Goal: Information Seeking & Learning: Check status

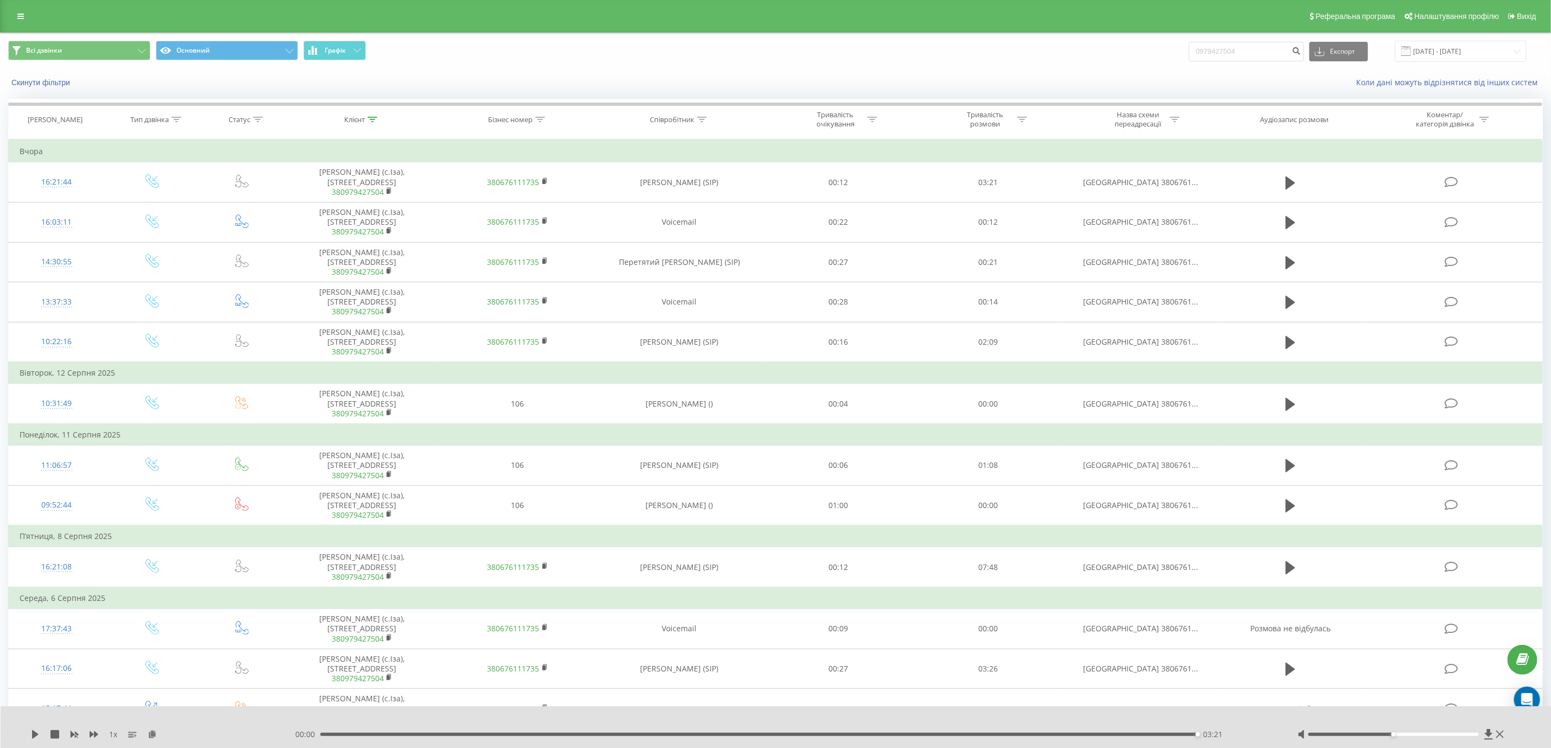
drag, startPoint x: 740, startPoint y: 121, endPoint x: 713, endPoint y: 124, distance: 26.7
click at [730, 123] on div "Співробітник" at bounding box center [680, 119] width 168 height 9
click at [699, 121] on icon at bounding box center [702, 119] width 10 height 5
click at [699, 117] on icon at bounding box center [702, 119] width 10 height 5
click at [692, 186] on form "Містить Скасувати OK" at bounding box center [680, 196] width 96 height 69
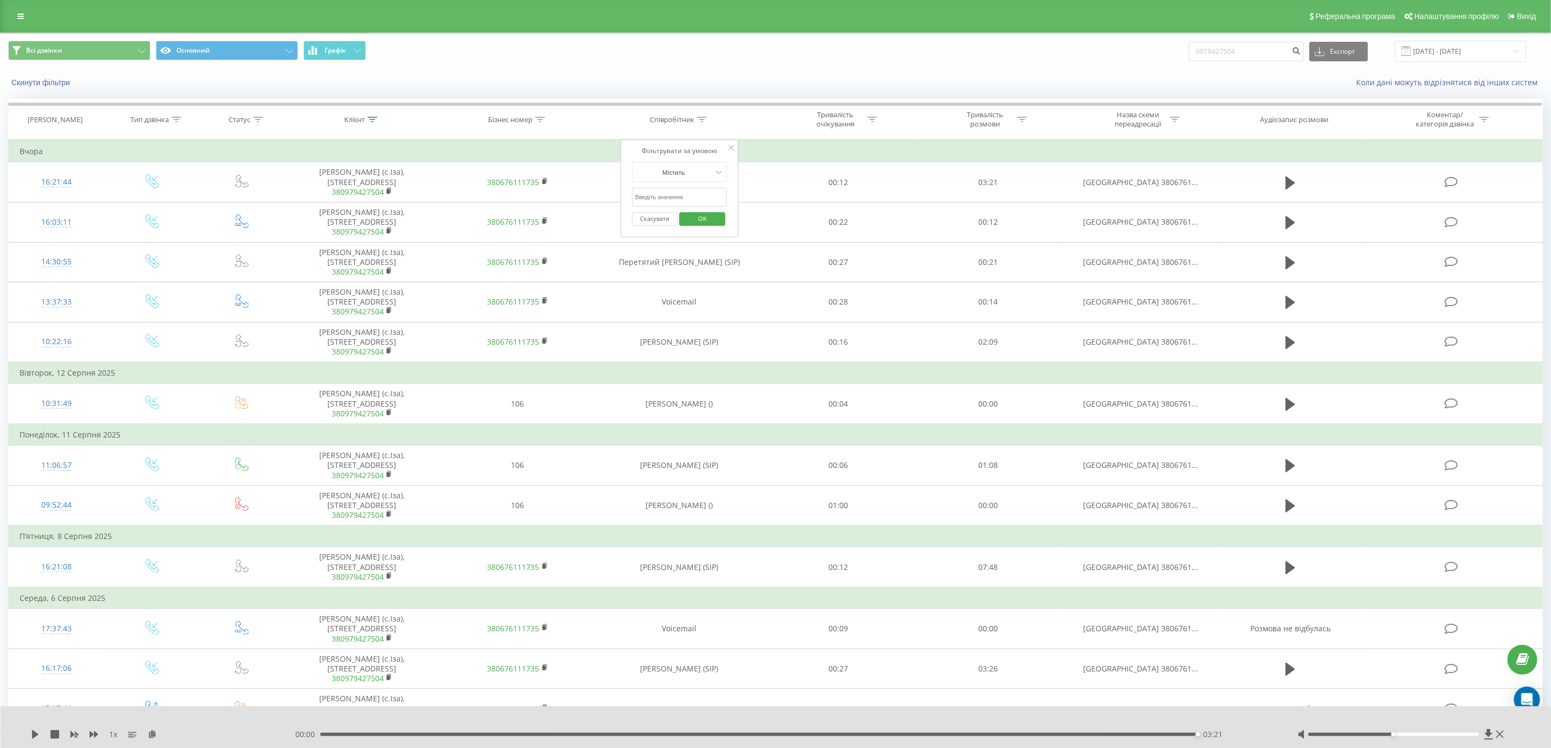
click at [691, 197] on input "text" at bounding box center [680, 197] width 96 height 19
click at [696, 197] on input "Олег Борисенко Комерційний директор" at bounding box center [680, 197] width 96 height 19
type input "олег"
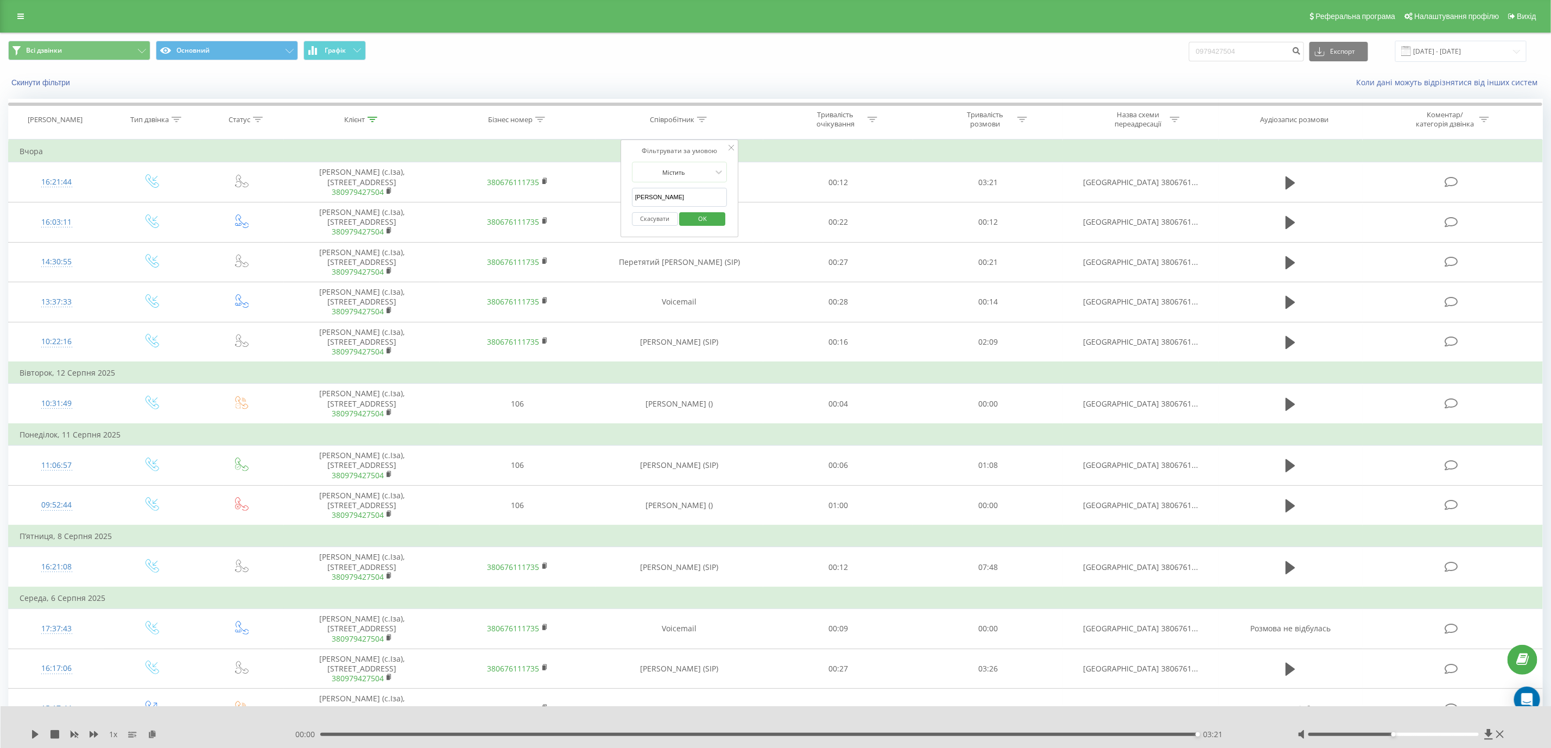
click at [700, 217] on span "OK" at bounding box center [702, 218] width 30 height 17
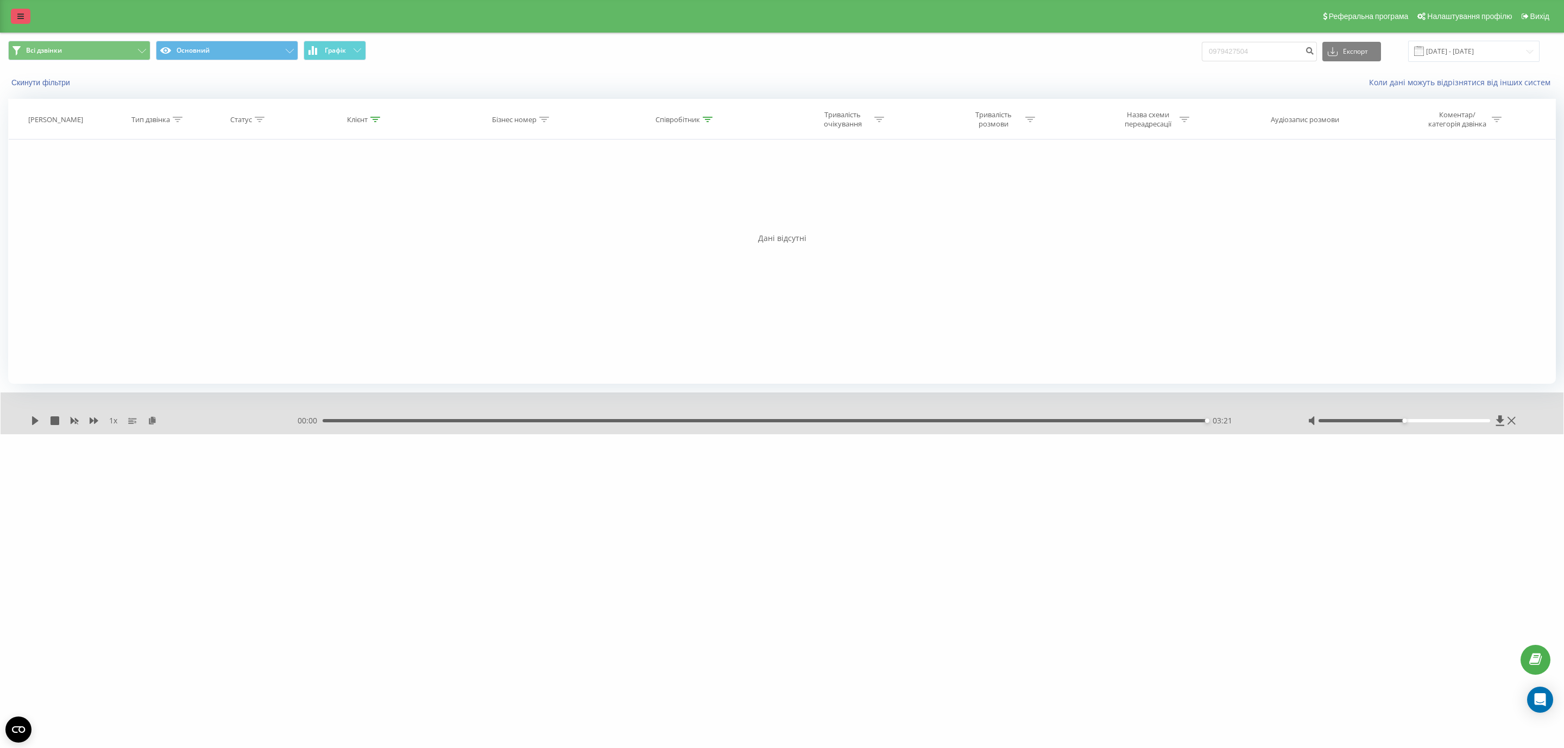
click at [17, 15] on icon at bounding box center [20, 16] width 7 height 8
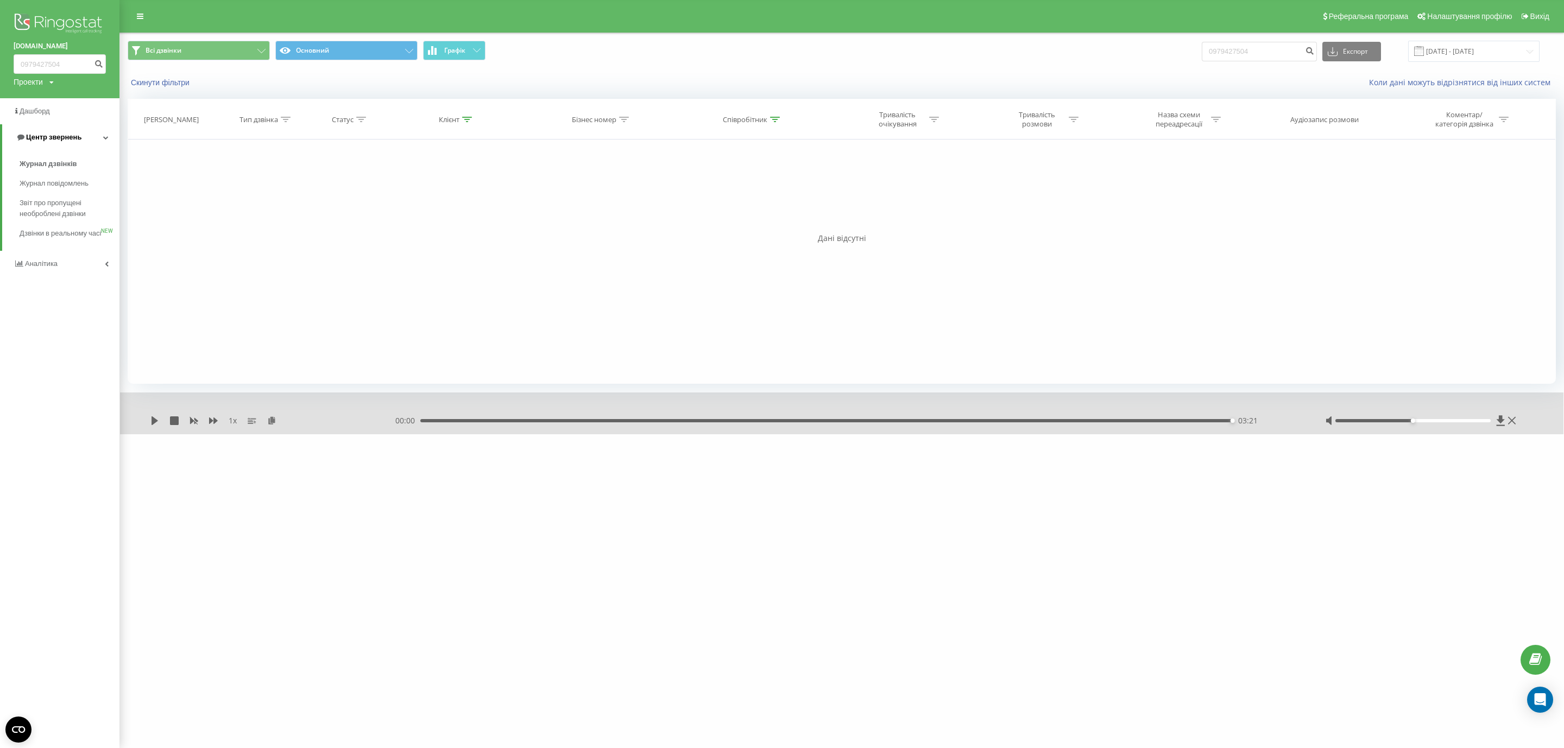
click at [91, 128] on link "Центр звернень" at bounding box center [60, 137] width 117 height 26
click at [67, 140] on span "Центр звернень" at bounding box center [51, 137] width 55 height 8
click at [73, 168] on span "Журнал дзвінків" at bounding box center [49, 164] width 58 height 11
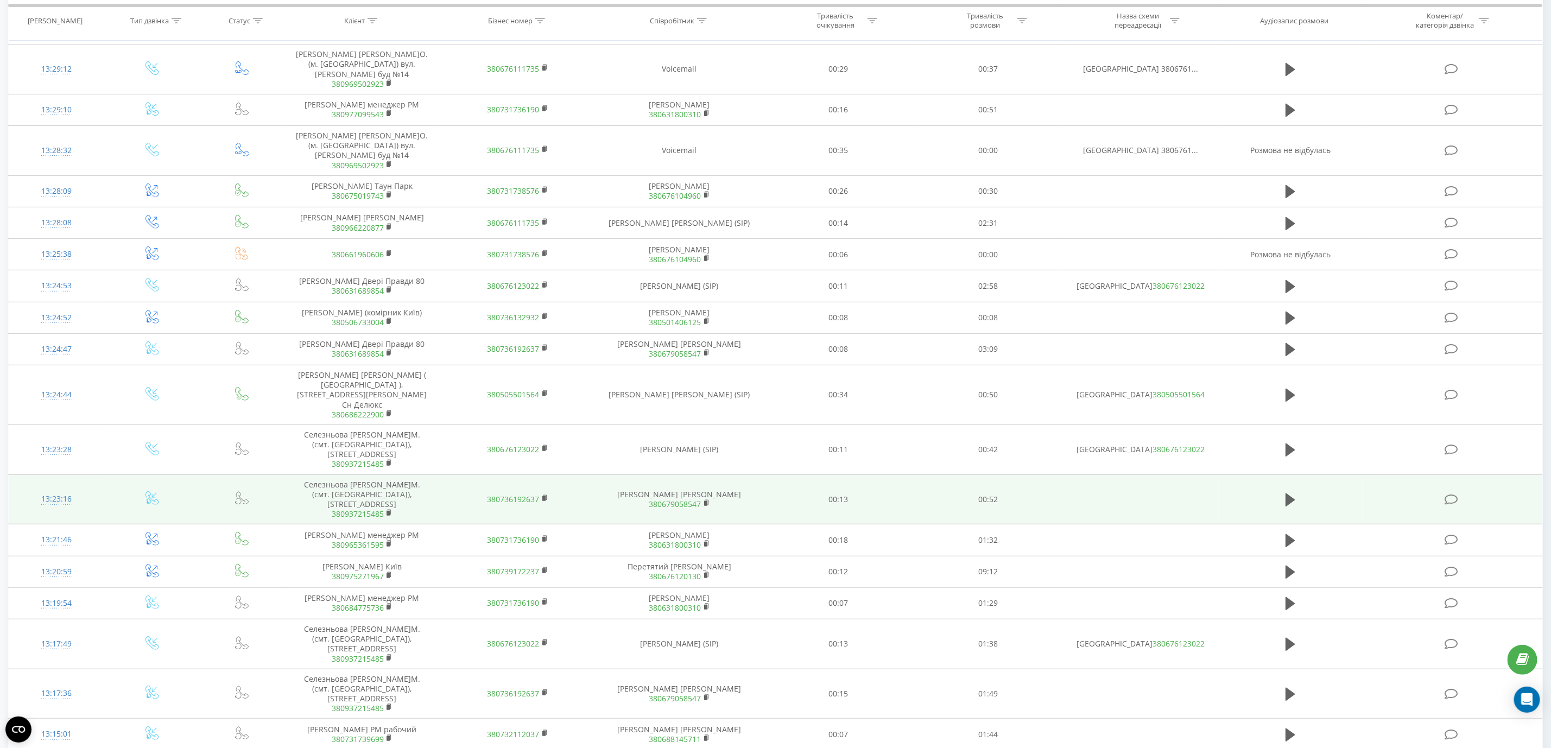
scroll to position [322, 0]
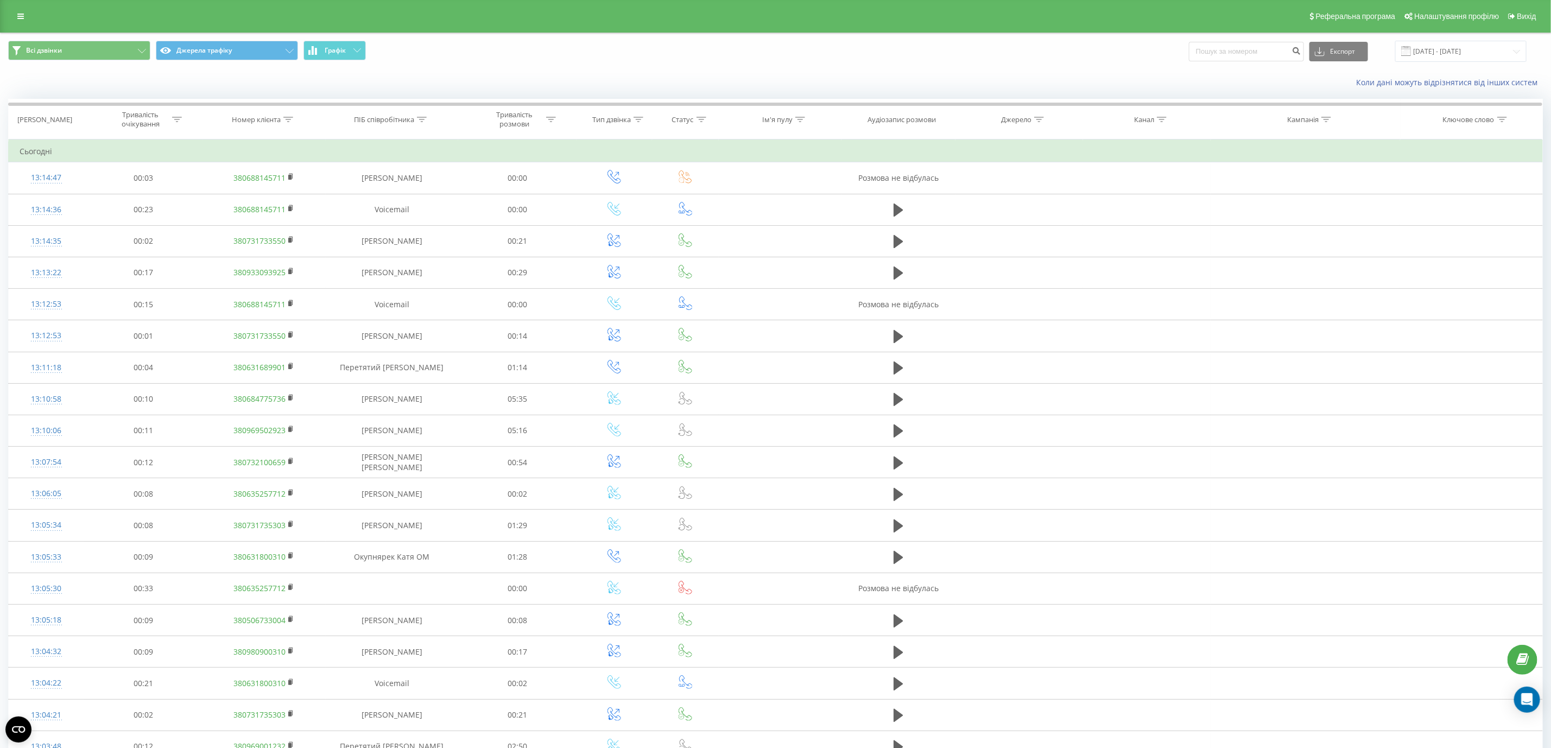
click at [801, 114] on th "Ім'я пулу" at bounding box center [780, 119] width 123 height 40
click at [801, 125] on th "Ім'я пулу" at bounding box center [780, 119] width 123 height 40
click at [800, 118] on icon at bounding box center [800, 119] width 10 height 5
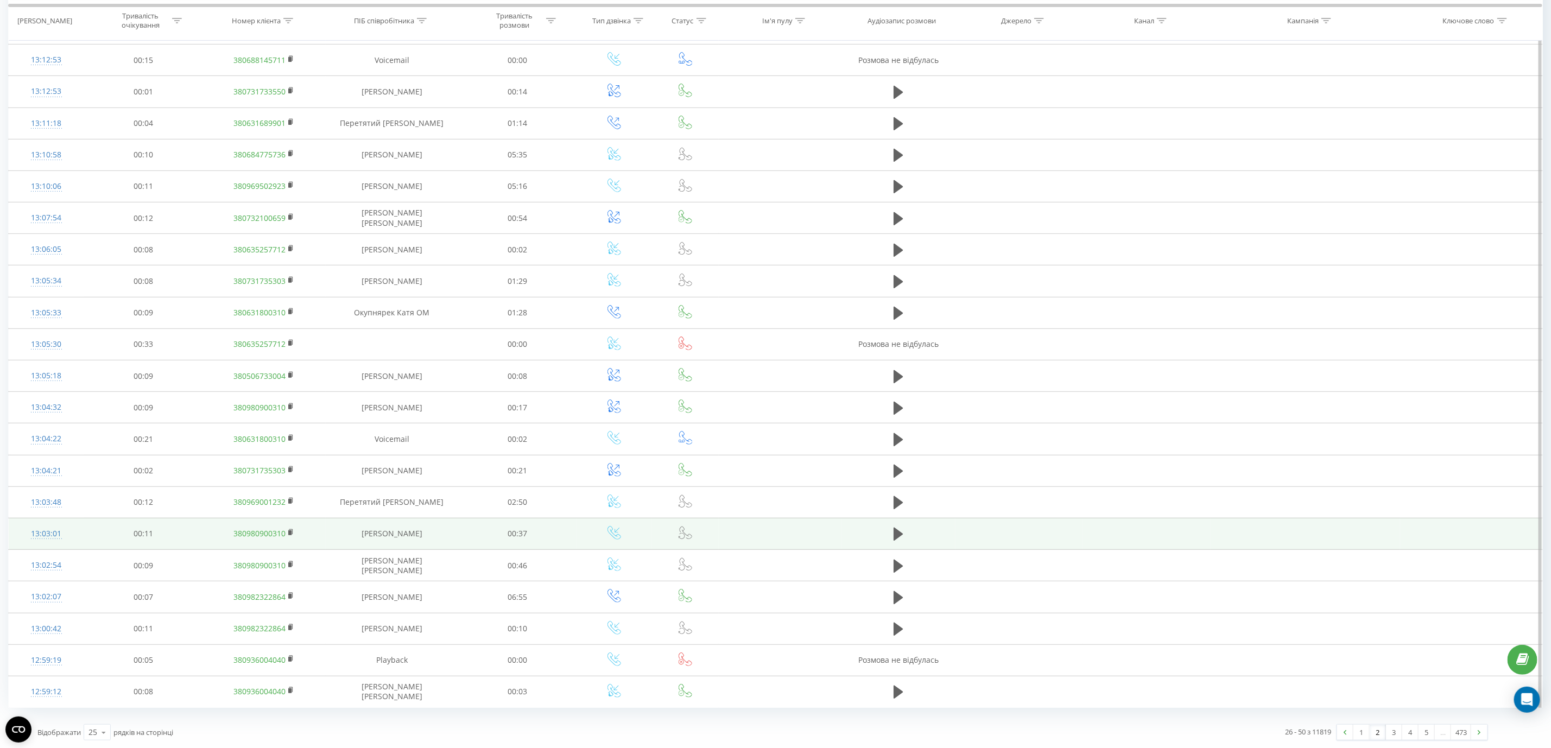
scroll to position [252, 0]
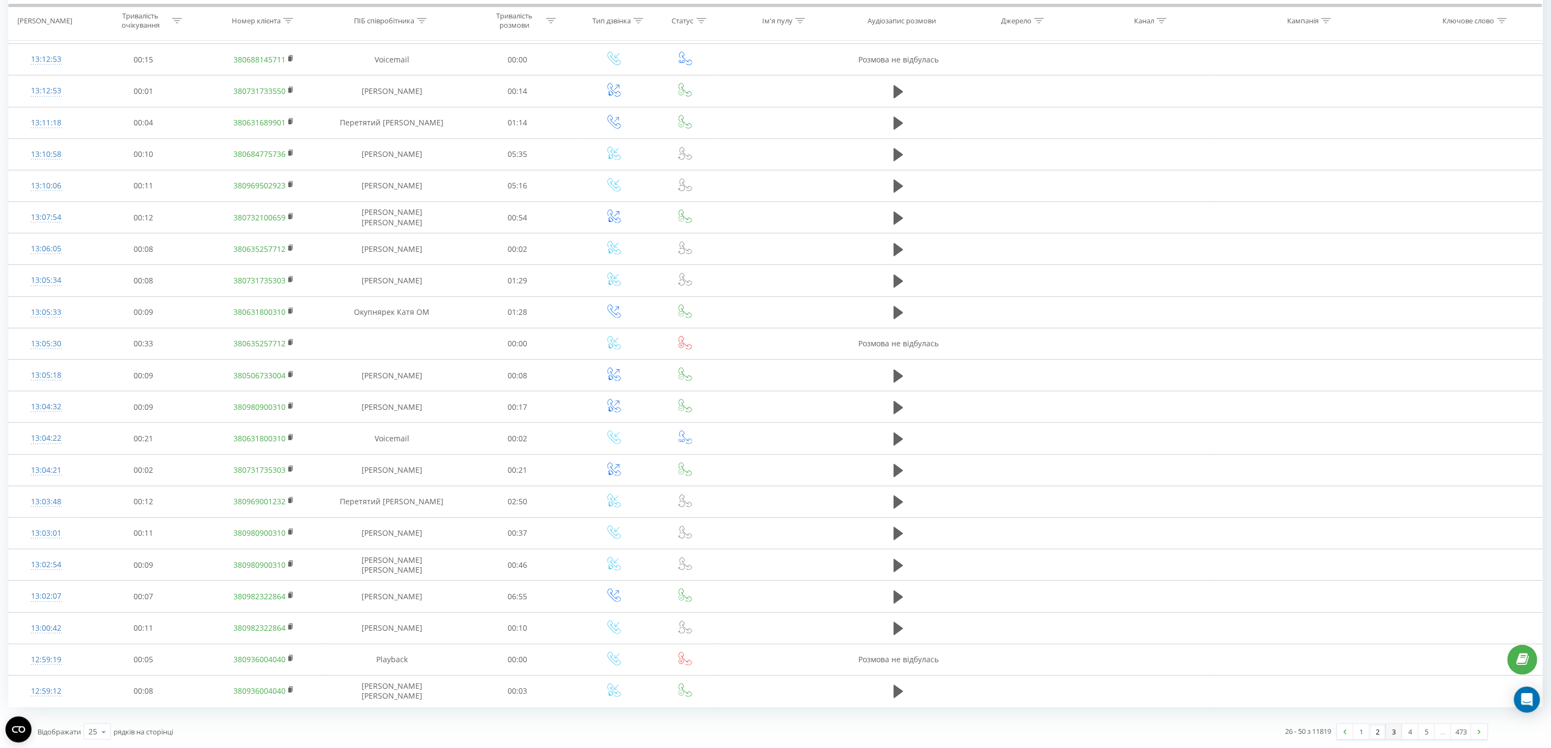
click at [1390, 728] on link "3" at bounding box center [1394, 731] width 16 height 15
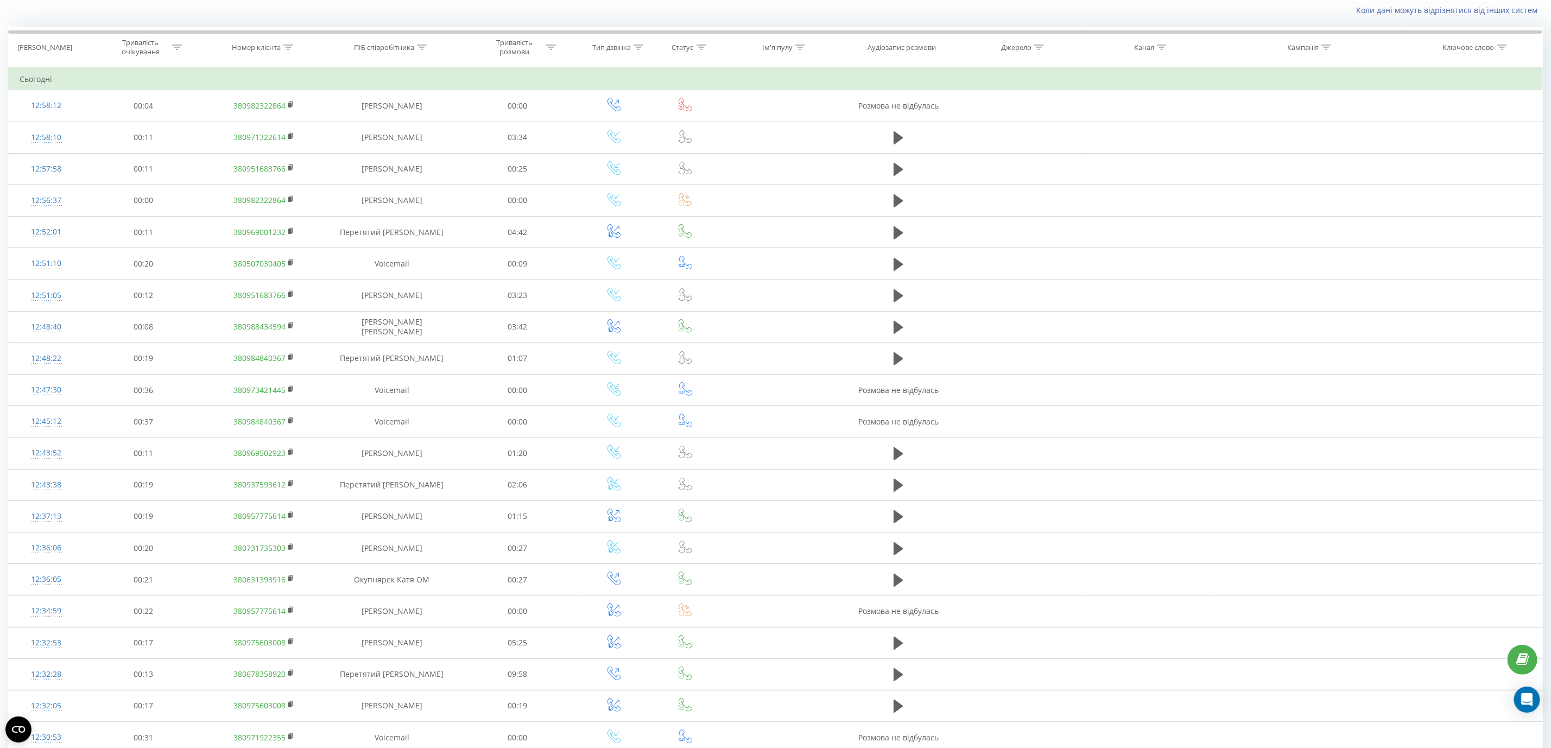
scroll to position [252, 0]
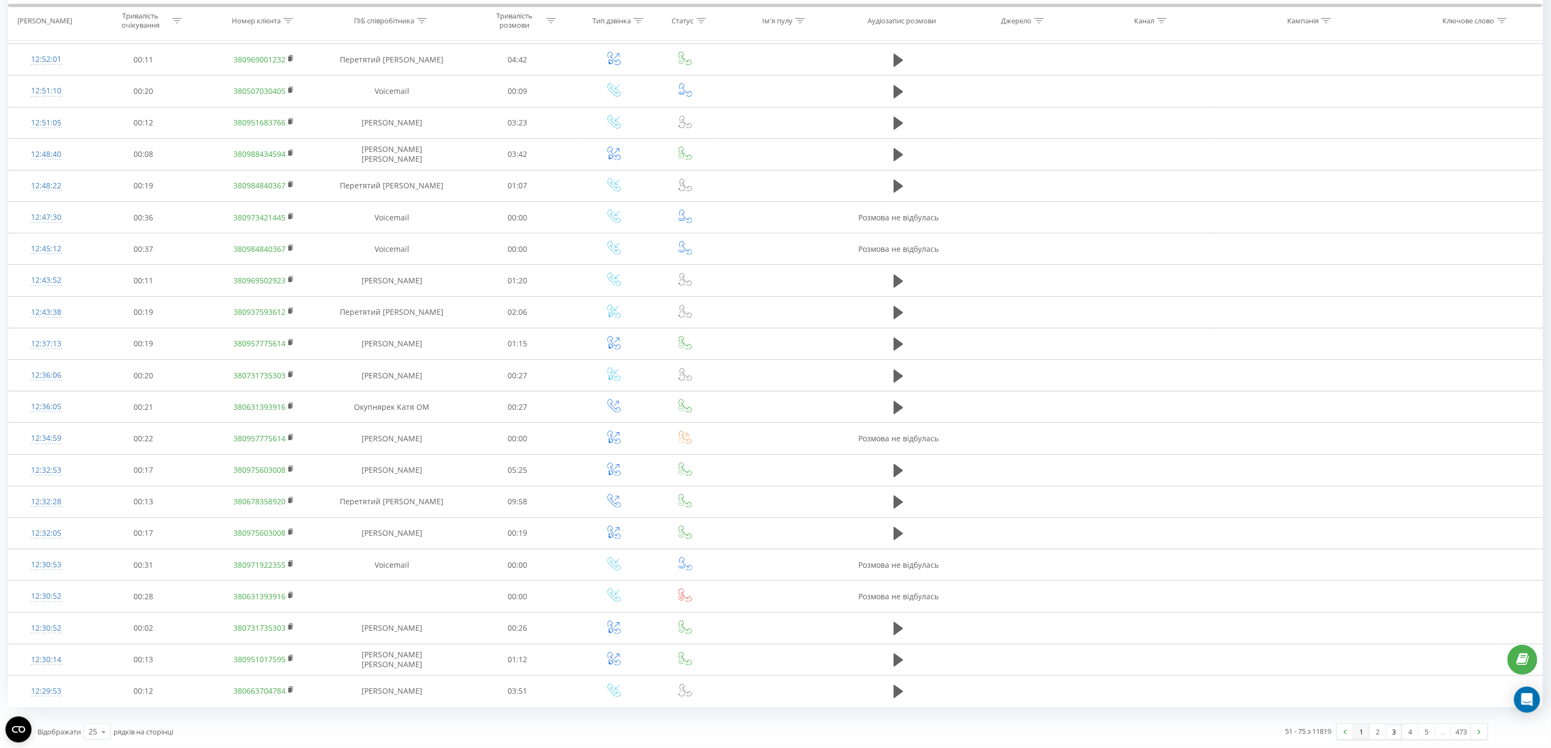
click at [1361, 733] on link "1" at bounding box center [1362, 731] width 16 height 15
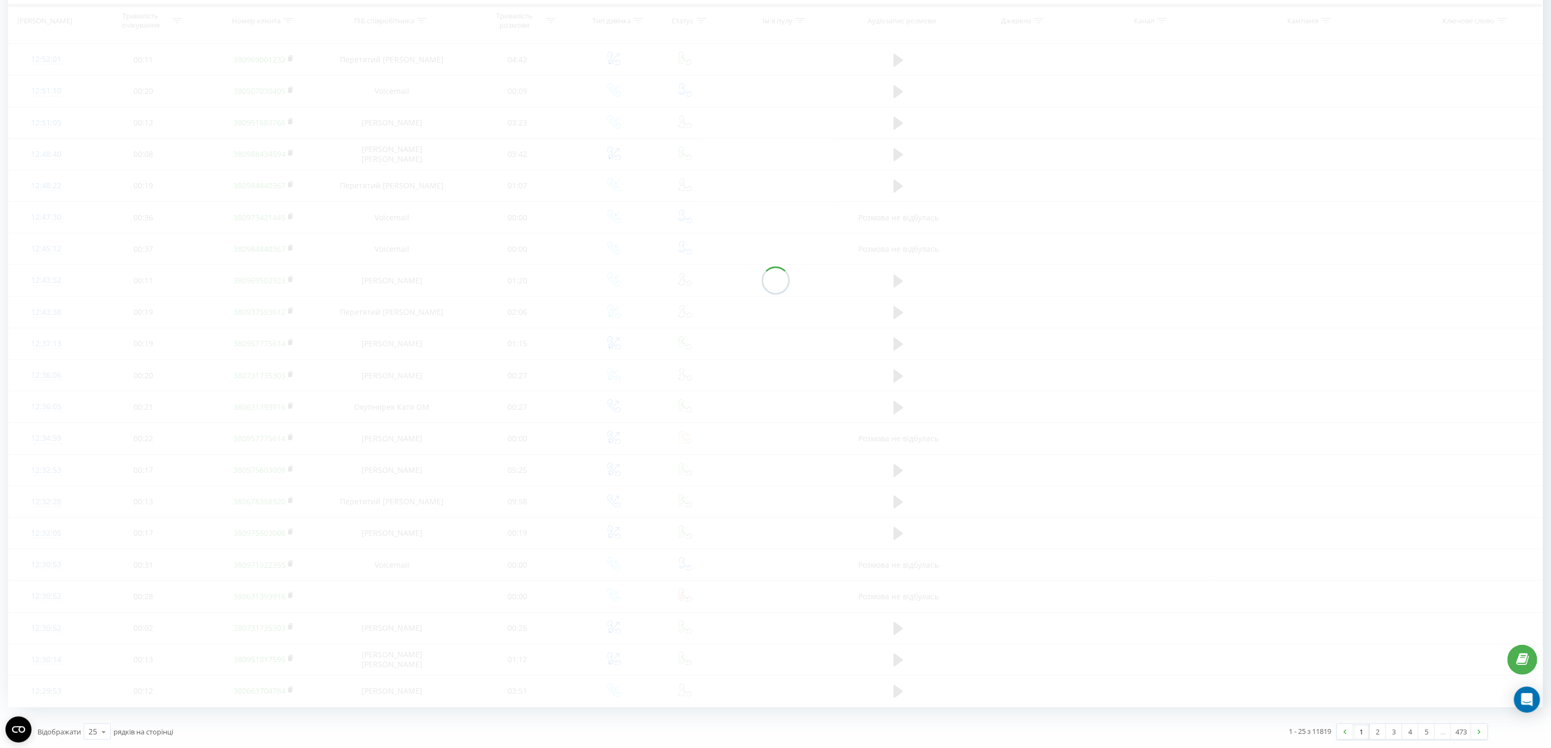
scroll to position [72, 0]
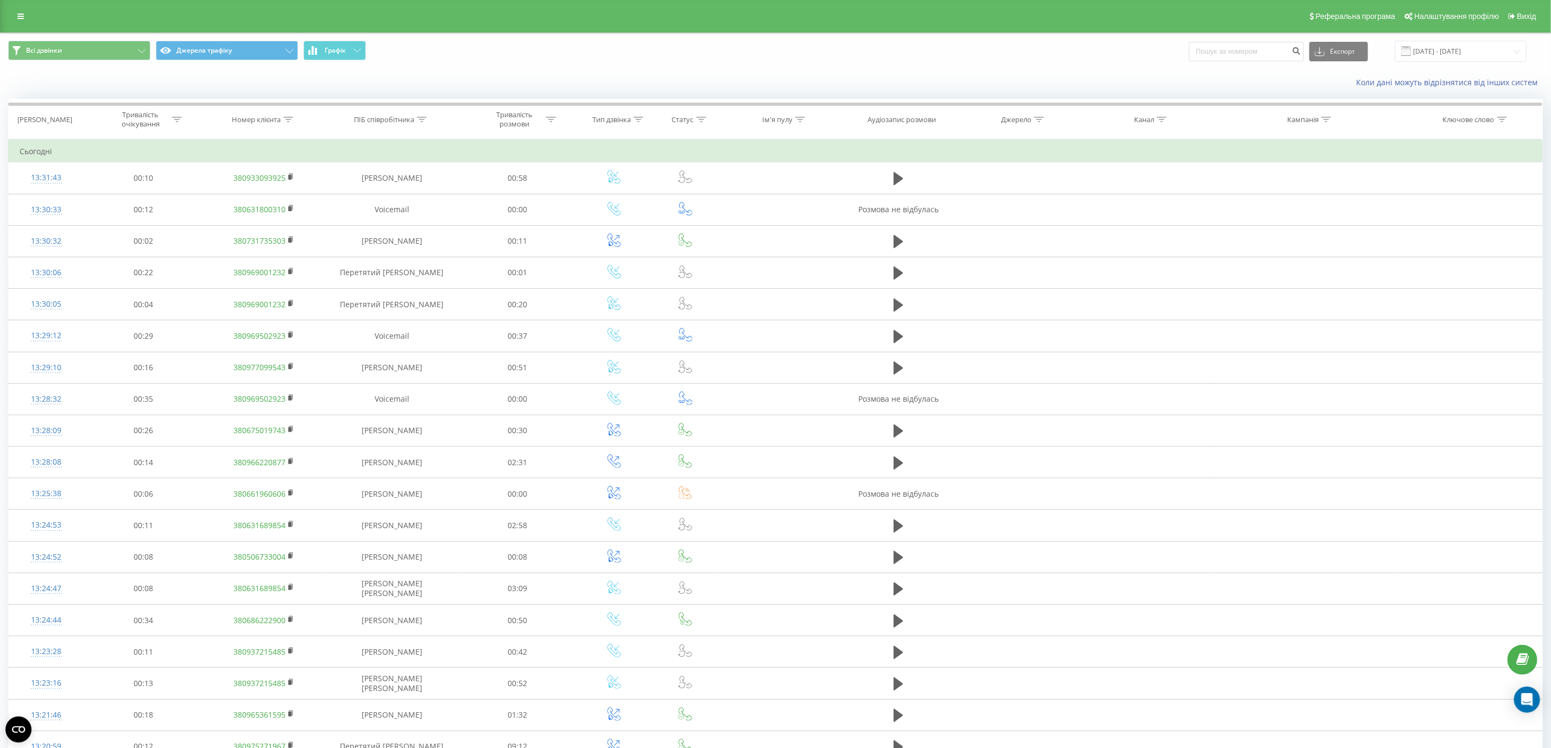
scroll to position [252, 0]
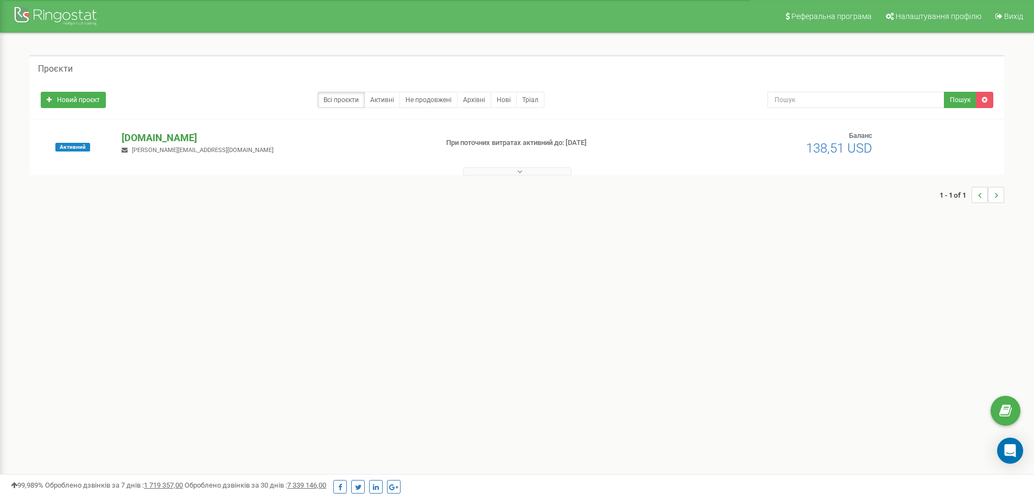
click at [186, 137] on p "[DOMAIN_NAME]" at bounding box center [275, 138] width 307 height 14
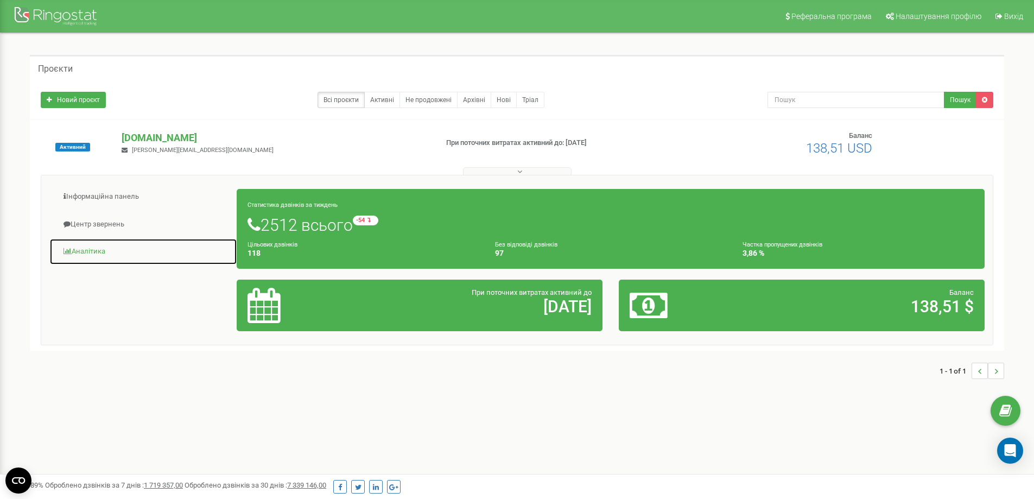
click at [117, 254] on link "Аналiтика" at bounding box center [143, 251] width 188 height 27
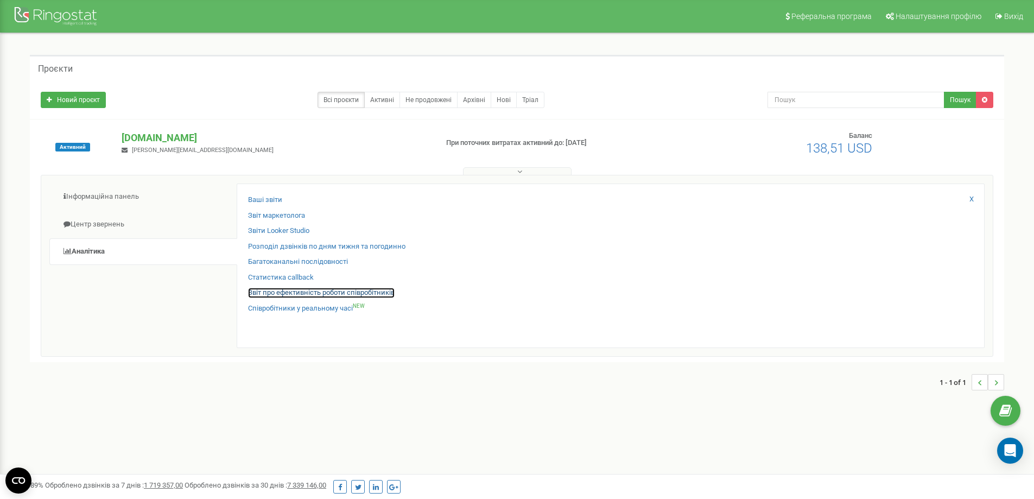
click at [294, 293] on link "Звіт про ефективність роботи співробітників" at bounding box center [321, 293] width 147 height 10
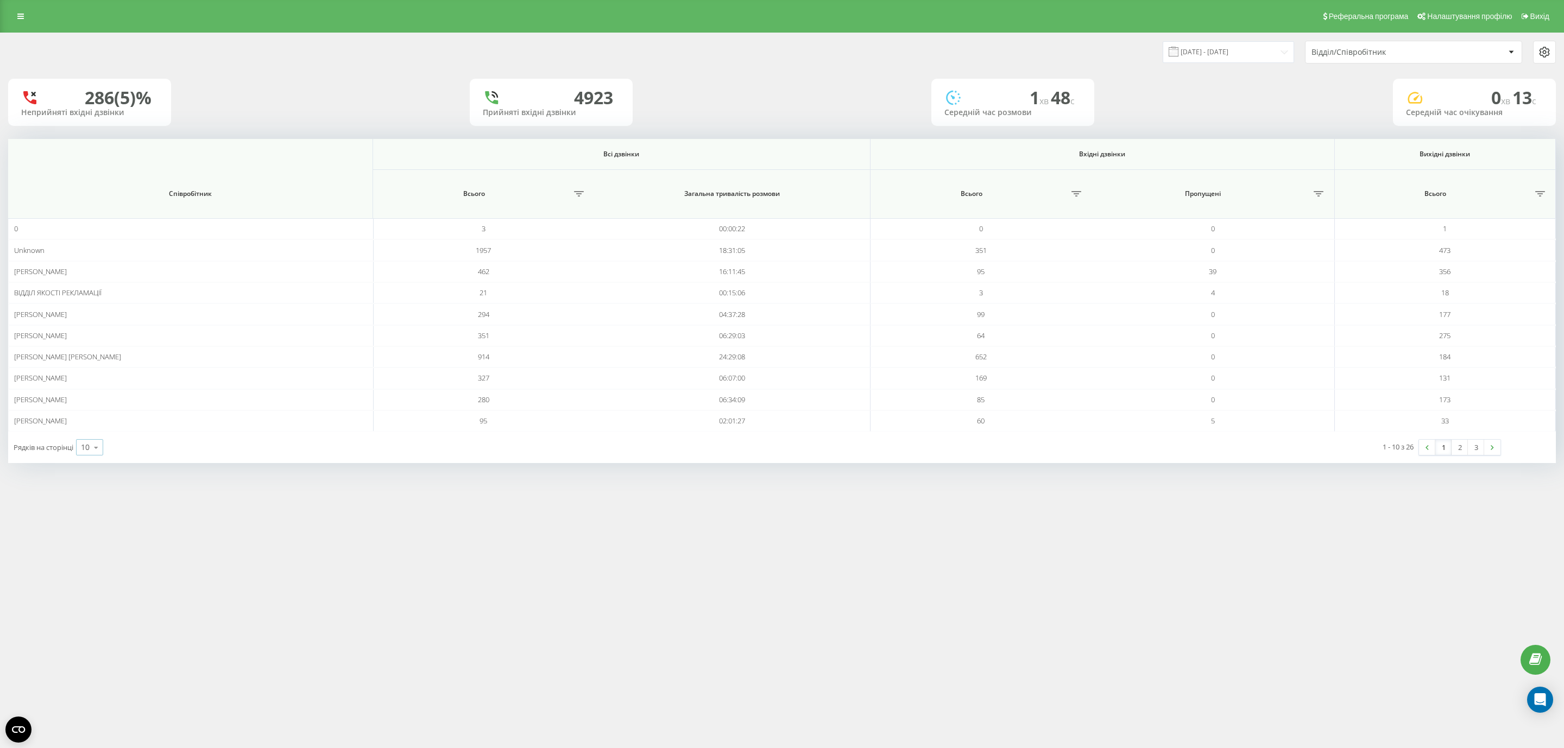
click at [93, 458] on icon at bounding box center [96, 447] width 16 height 21
click at [90, 404] on span "25" at bounding box center [85, 400] width 9 height 10
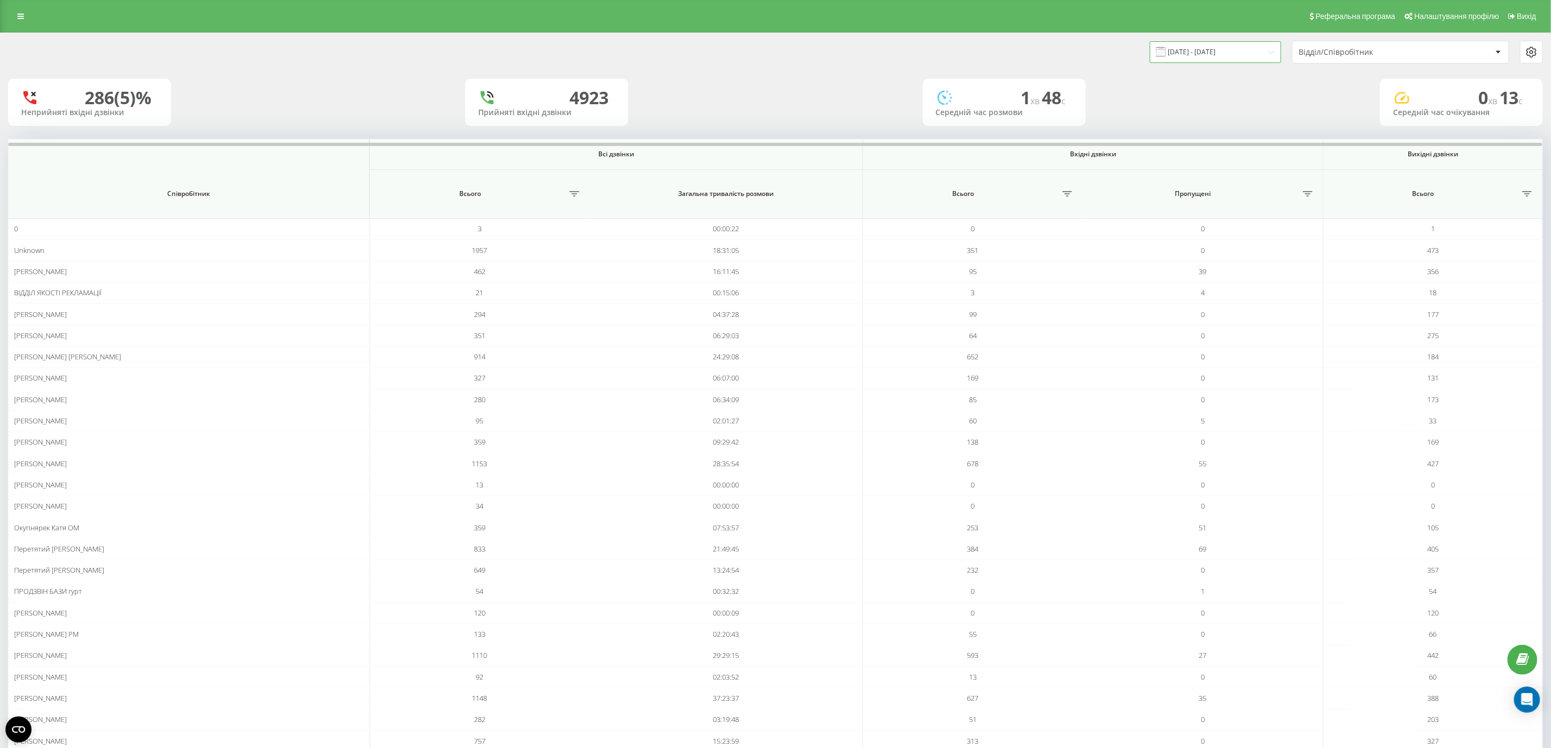
click at [1246, 58] on input "[DATE] - [DATE]" at bounding box center [1215, 51] width 131 height 21
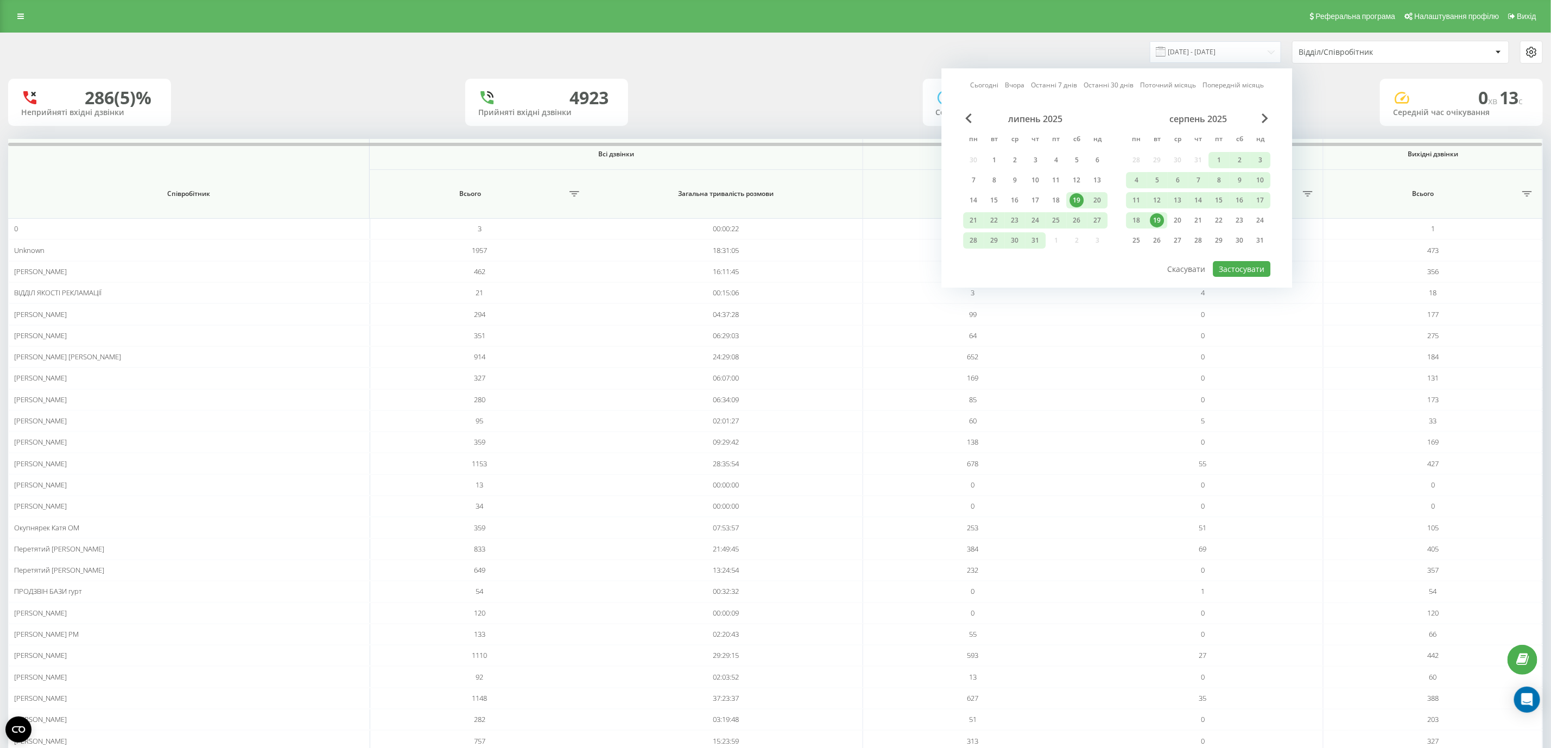
click at [1149, 215] on div "19" at bounding box center [1157, 220] width 21 height 16
click at [1259, 256] on div "липень 2025 пн вт ср чт пт сб нд 30 1 2 3 4 5 6 7 8 9 10 11 12 13 14 15 16 17 1…" at bounding box center [1117, 186] width 307 height 147
click at [1254, 261] on button "Застосувати" at bounding box center [1242, 269] width 58 height 16
type input "19.08.2025 - 19.08.2025"
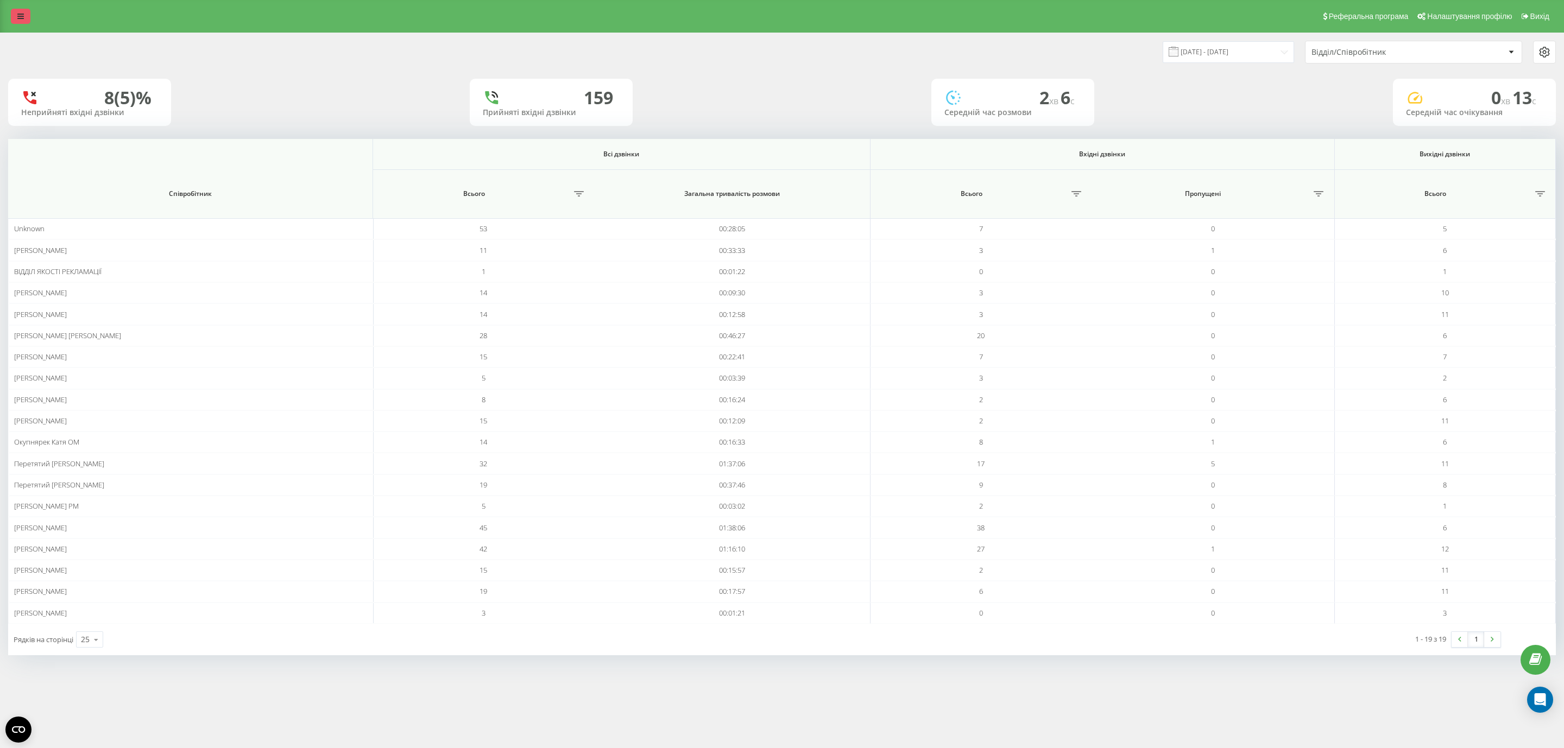
click at [15, 16] on link at bounding box center [21, 16] width 20 height 15
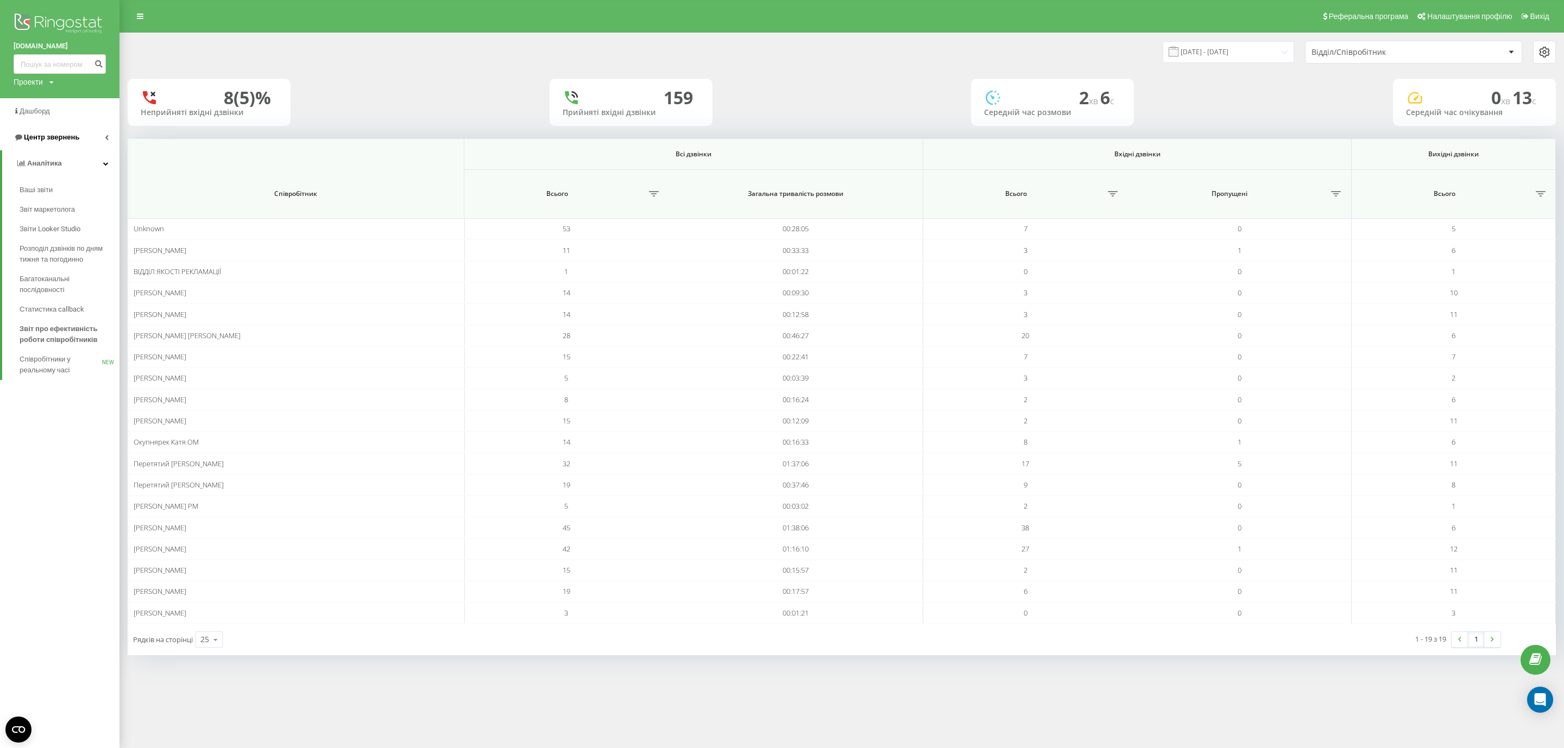
click at [67, 132] on span "Центр звернень" at bounding box center [47, 137] width 66 height 11
click at [80, 159] on link "Журнал дзвінків" at bounding box center [70, 164] width 100 height 20
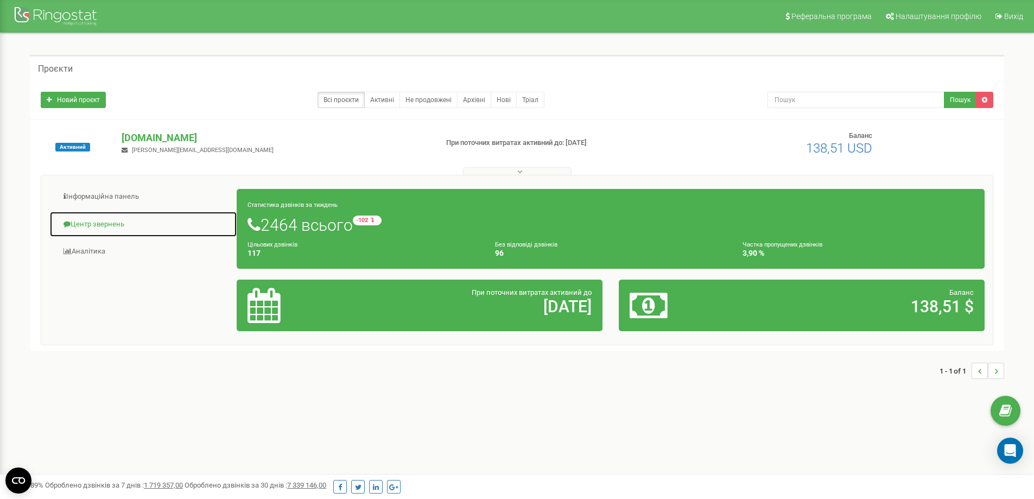
click at [105, 223] on link "Центр звернень" at bounding box center [143, 224] width 188 height 27
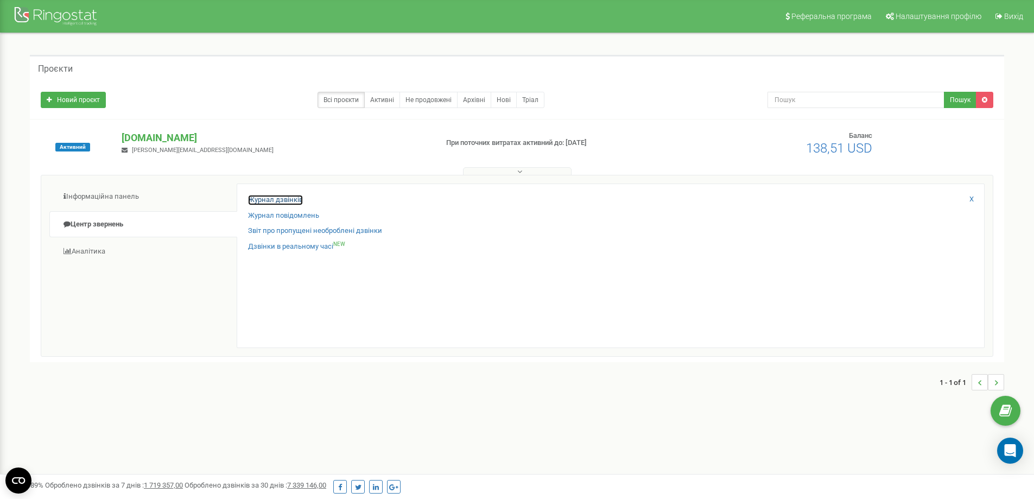
click at [283, 197] on link "Журнал дзвінків" at bounding box center [275, 200] width 55 height 10
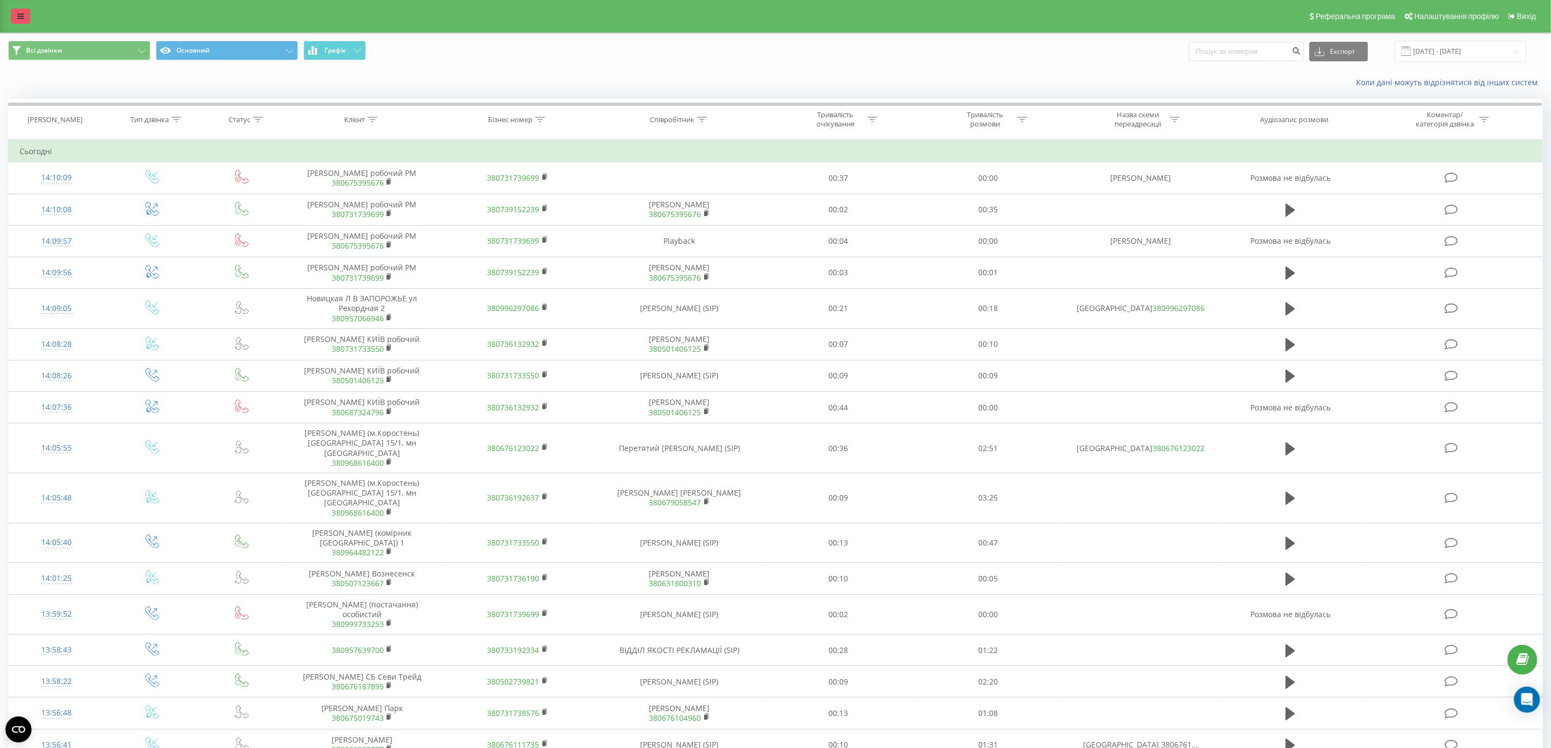
click at [22, 9] on link at bounding box center [21, 16] width 20 height 15
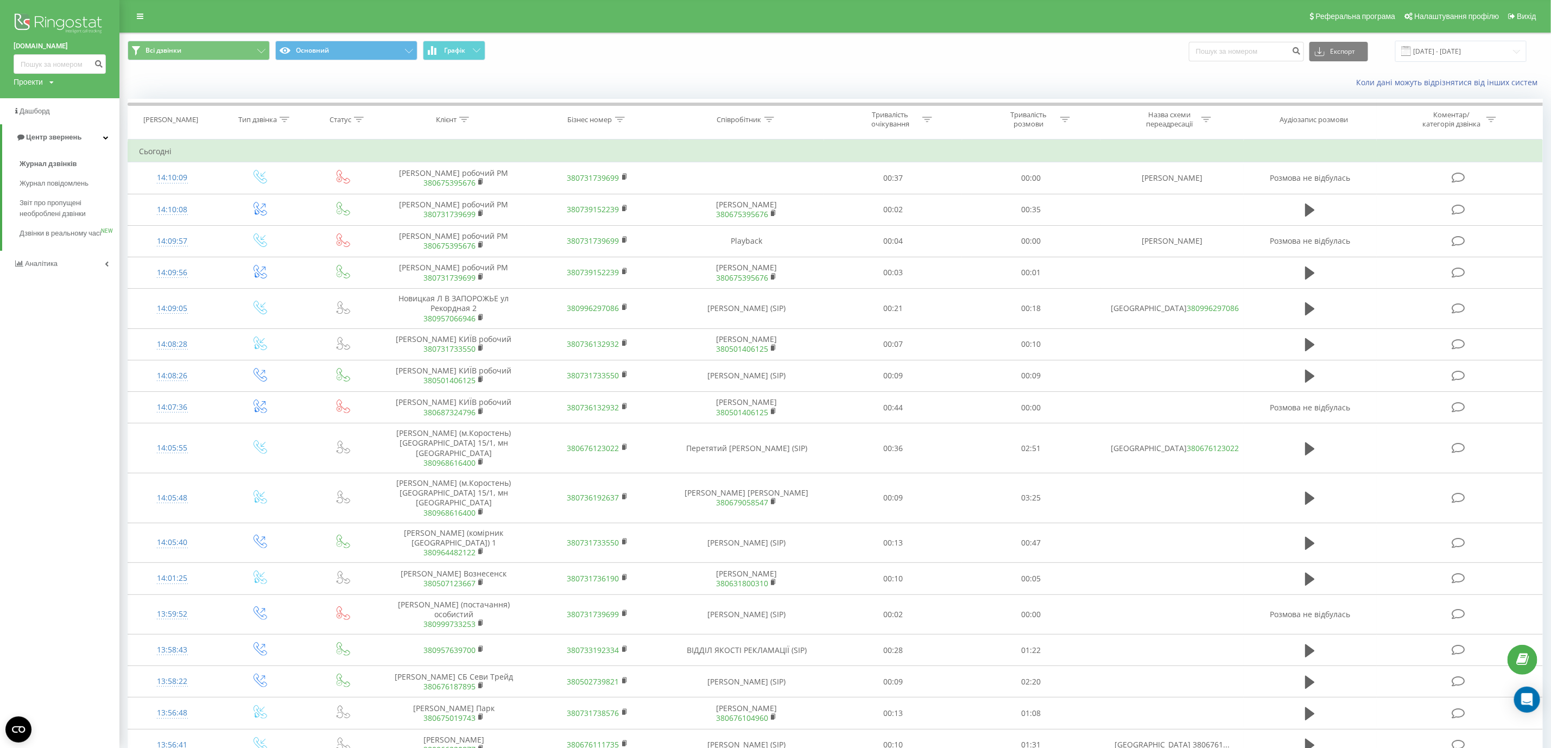
click at [40, 74] on div "vseprodveri.com Проекти vseprodveri.com" at bounding box center [59, 49] width 119 height 98
click at [40, 71] on input at bounding box center [60, 64] width 92 height 20
paste input "+380976658038"
drag, startPoint x: 33, startPoint y: 65, endPoint x: 0, endPoint y: 65, distance: 32.6
click at [0, 65] on div "vseprodveri.com +380976658038 Проекти vseprodveri.com" at bounding box center [59, 49] width 119 height 98
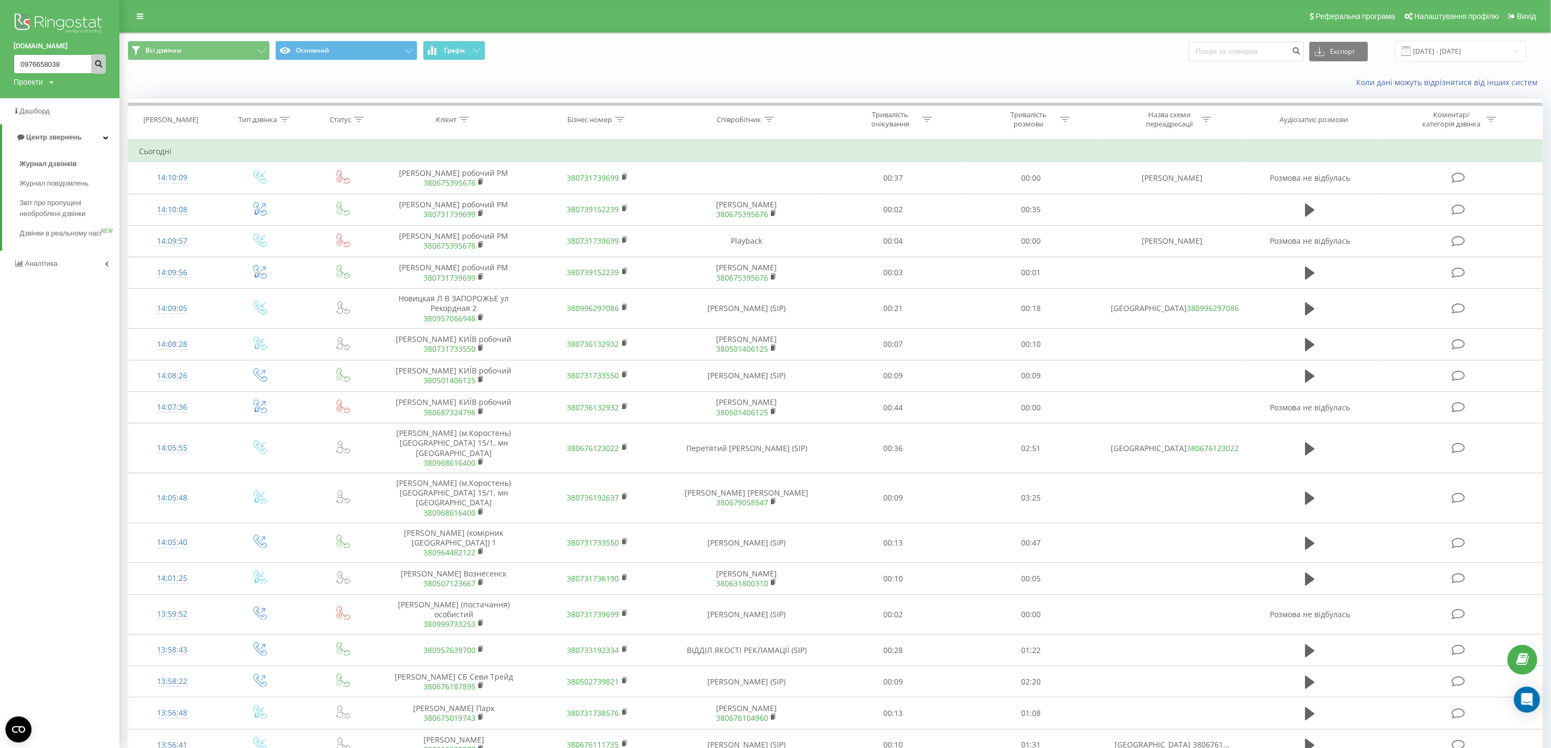
type input "0976658038"
click at [99, 65] on icon "submit" at bounding box center [98, 62] width 9 height 7
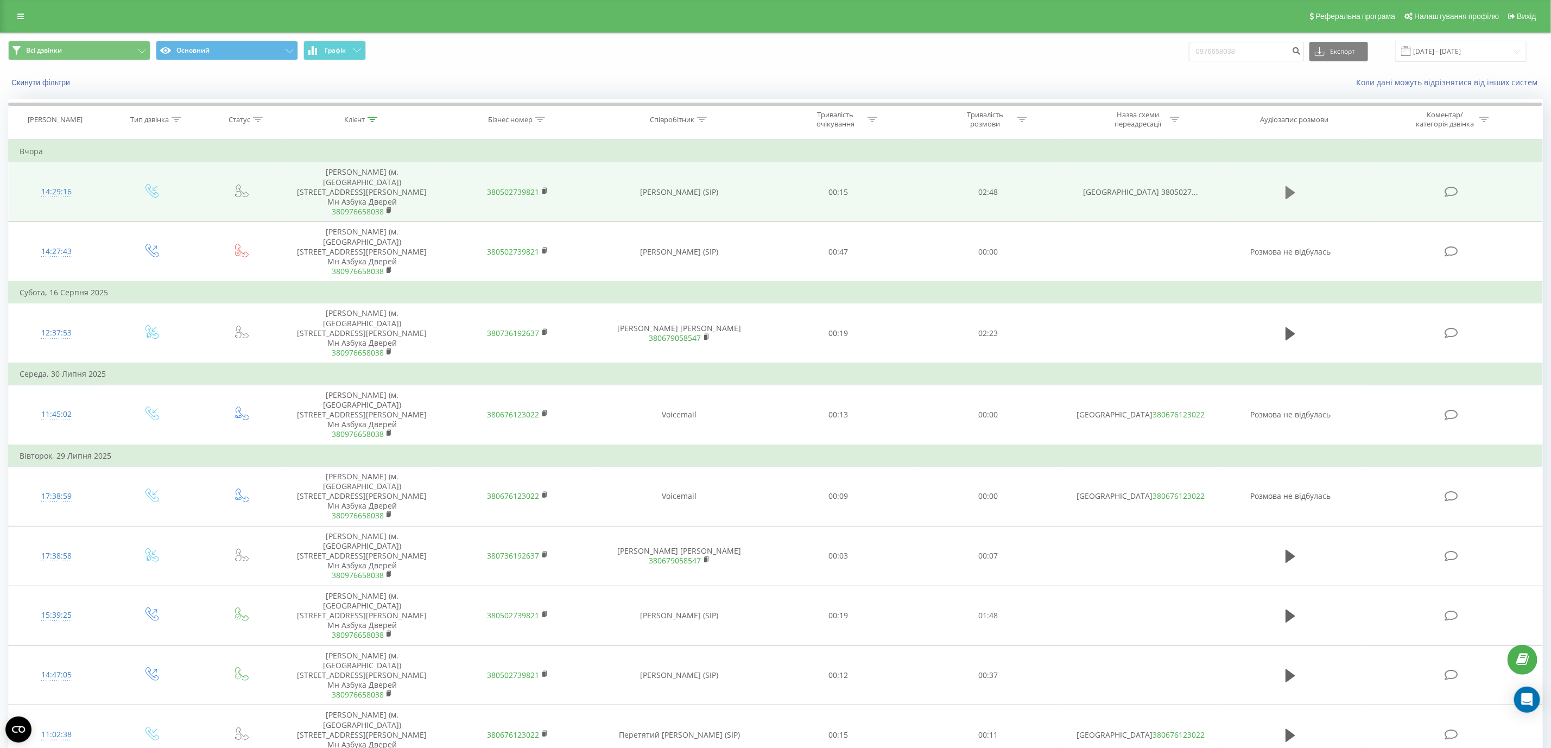
click at [1292, 186] on icon at bounding box center [1291, 192] width 10 height 15
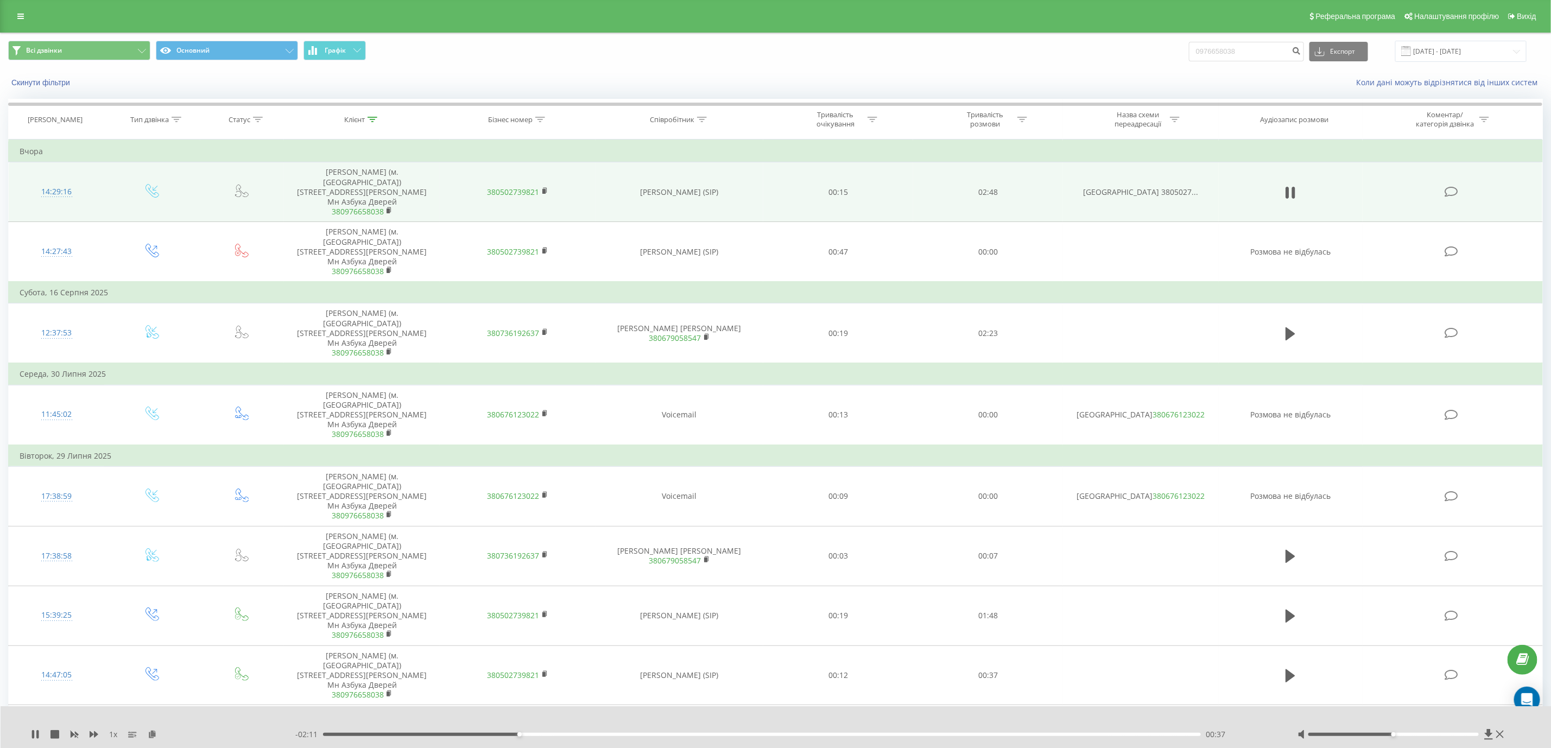
click at [543, 733] on div "00:37" at bounding box center [761, 734] width 877 height 3
click at [584, 733] on div "00:42" at bounding box center [761, 734] width 877 height 3
click at [648, 735] on div "00:53" at bounding box center [761, 734] width 877 height 3
click at [727, 738] on div "- 01:39 01:10 01:10" at bounding box center [782, 734] width 975 height 11
click at [729, 733] on div "01:10" at bounding box center [761, 734] width 877 height 3
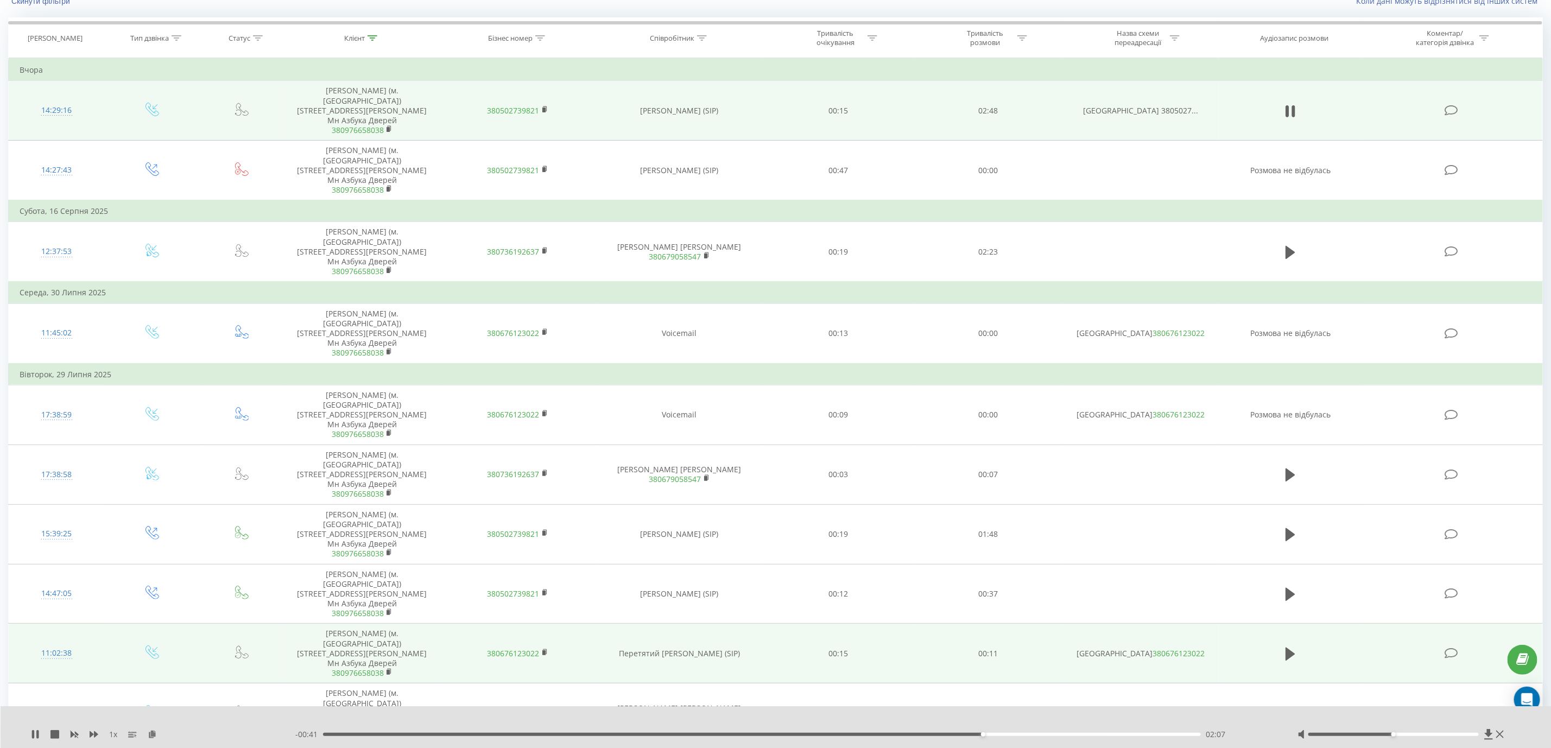
scroll to position [163, 0]
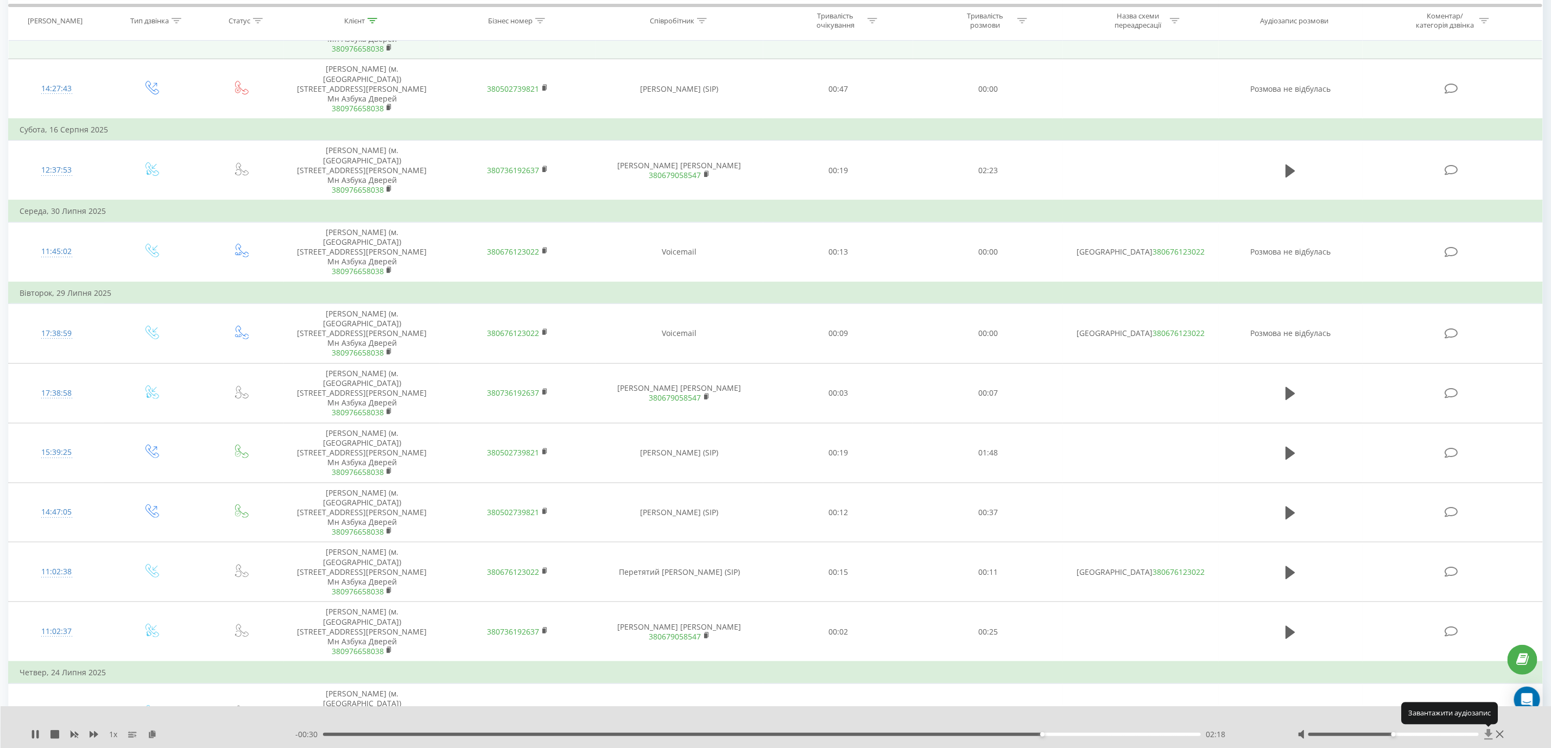
click at [1487, 735] on icon at bounding box center [1488, 734] width 8 height 10
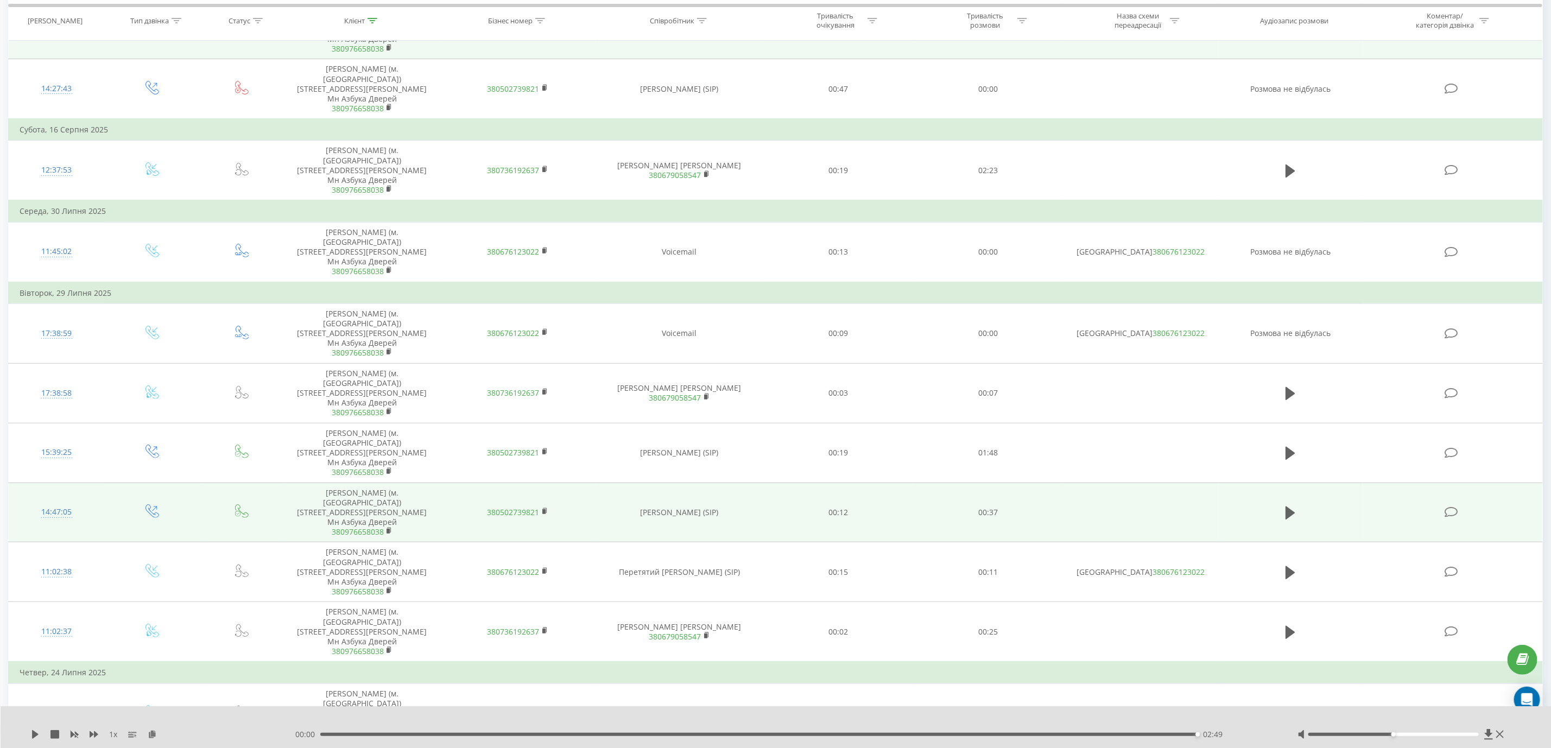
scroll to position [0, 0]
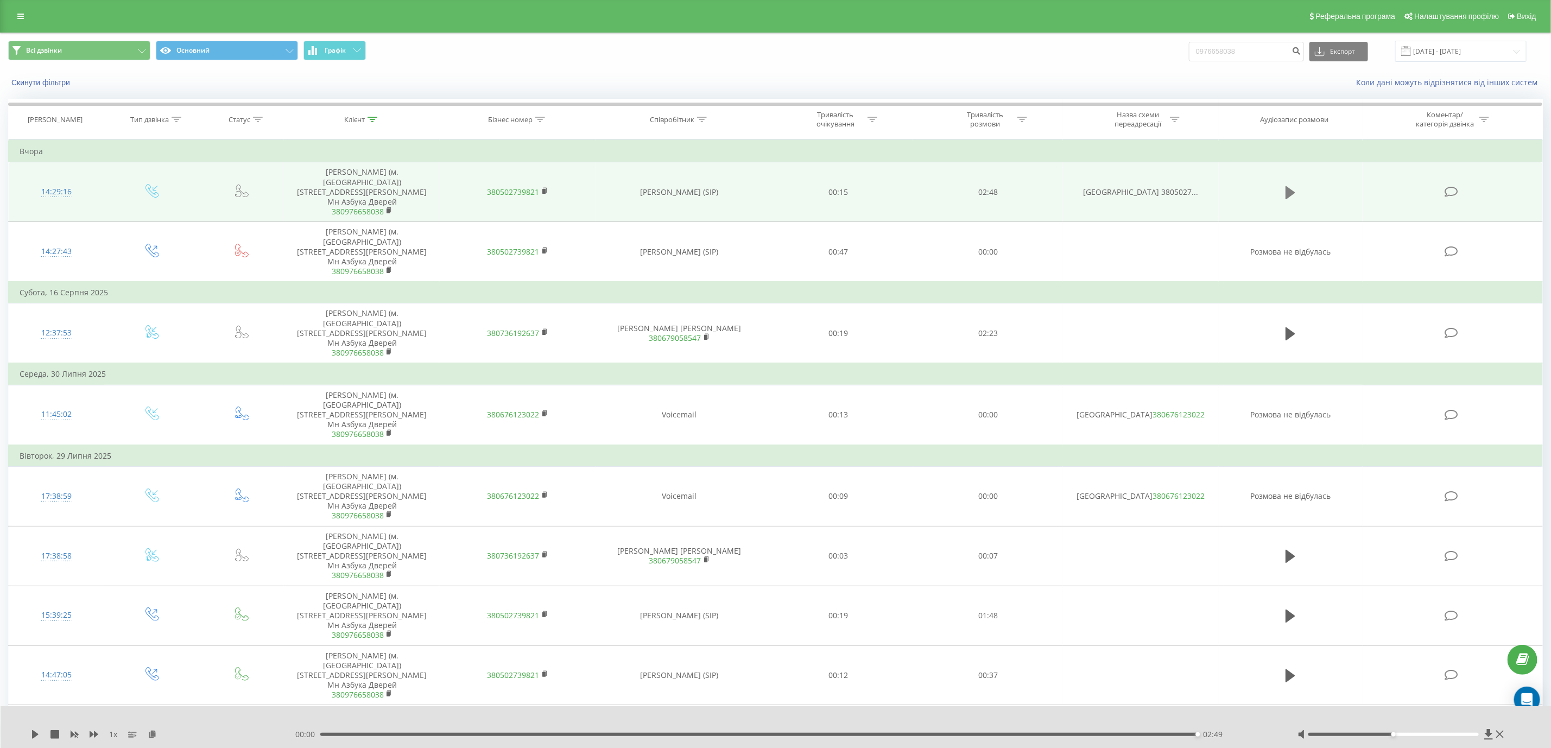
click at [1293, 185] on icon at bounding box center [1291, 192] width 10 height 15
click at [1285, 185] on button at bounding box center [1290, 193] width 16 height 16
click at [29, 730] on div "1 x 00:00 02:49 02:49" at bounding box center [776, 727] width 1551 height 42
click at [35, 736] on icon at bounding box center [35, 734] width 7 height 9
